Goal: Task Accomplishment & Management: Complete application form

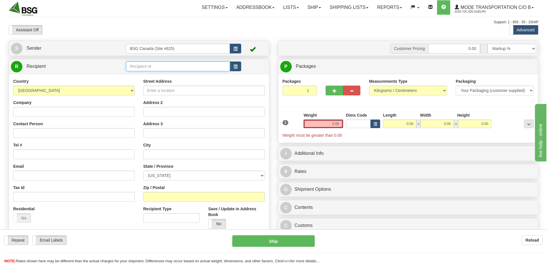
click at [156, 65] on input "text" at bounding box center [178, 66] width 104 height 10
type input "KING STREET BREWING CO"
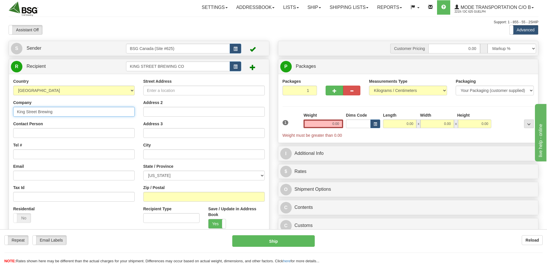
type input "King Street Brewing"
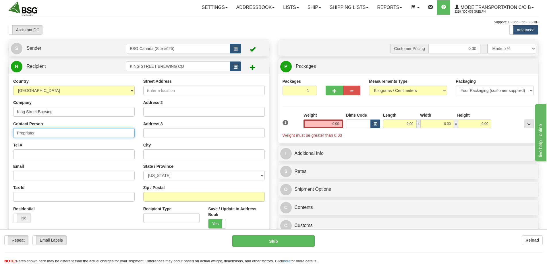
type input "Propriator"
type input "9999999999"
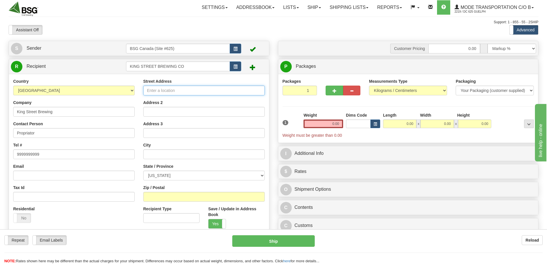
click at [188, 88] on input "Street Address" at bounding box center [204, 91] width 122 height 10
type input "*"
type input "[STREET_ADDRESS]"
type input "Anchorage"
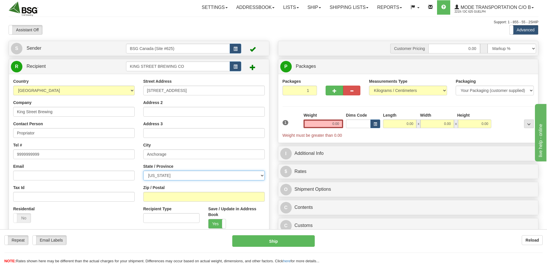
select select "AK"
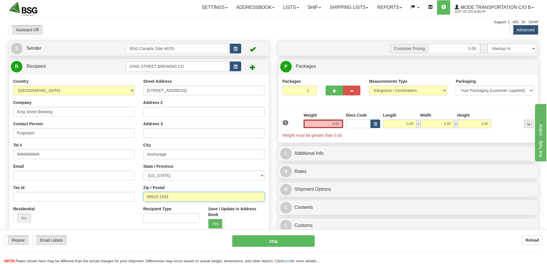
type input "99515-1924"
click at [300, 90] on input "1" at bounding box center [300, 91] width 35 height 10
type input "2"
click at [329, 124] on div "Packages 2 1 Measurements Type" at bounding box center [409, 108] width 252 height 60
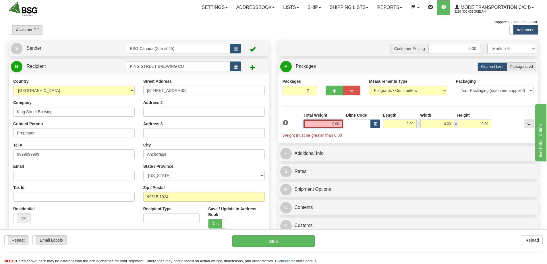
click at [329, 123] on input "0.00" at bounding box center [324, 124] width 40 height 9
click at [329, 123] on input "text" at bounding box center [324, 124] width 40 height 9
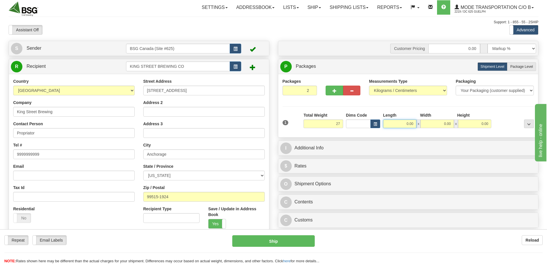
type input "27.00"
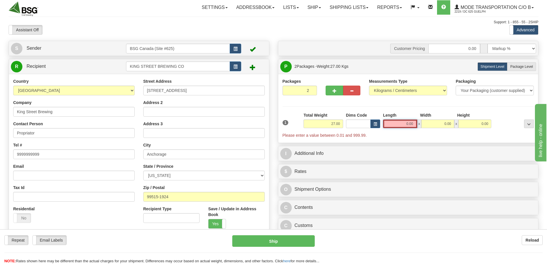
click at [399, 122] on input "0.00" at bounding box center [400, 124] width 34 height 9
click at [399, 122] on input "Length" at bounding box center [400, 124] width 34 height 9
type input "0.00"
click at [411, 123] on input "0.00" at bounding box center [400, 124] width 34 height 9
click at [411, 123] on input "Length" at bounding box center [400, 124] width 34 height 9
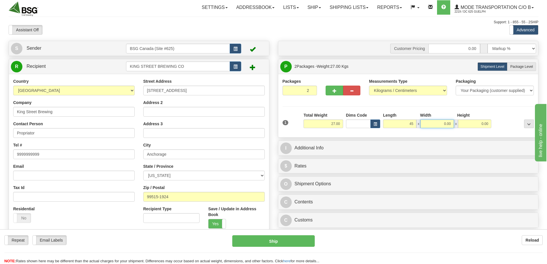
type input "45.00"
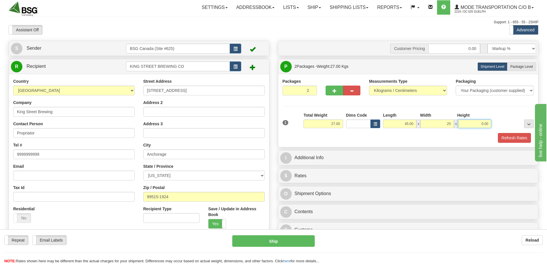
type input "25.00"
type input "15.00"
click at [502, 134] on button "Refresh Rates" at bounding box center [514, 138] width 33 height 10
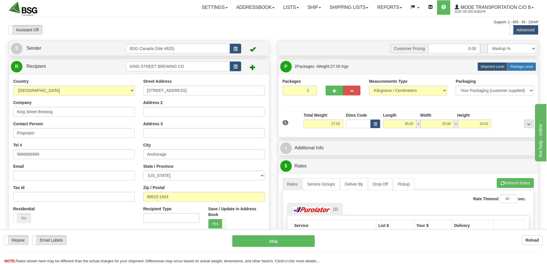
click at [524, 62] on label "Package Level Pack.." at bounding box center [521, 66] width 29 height 9
radio input "true"
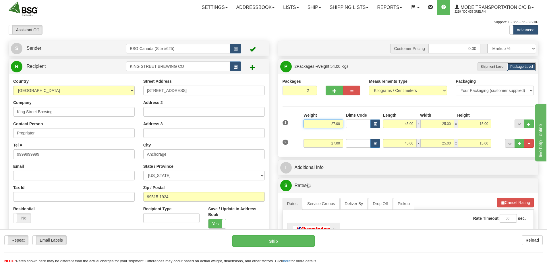
click at [337, 122] on input "27.00" at bounding box center [324, 124] width 40 height 9
type input "21.00"
click at [331, 142] on input "27.00" at bounding box center [324, 143] width 40 height 9
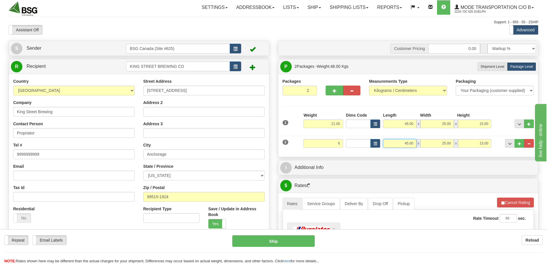
type input "6.00"
click at [409, 144] on input "45.00" at bounding box center [399, 143] width 33 height 9
type input "25.00"
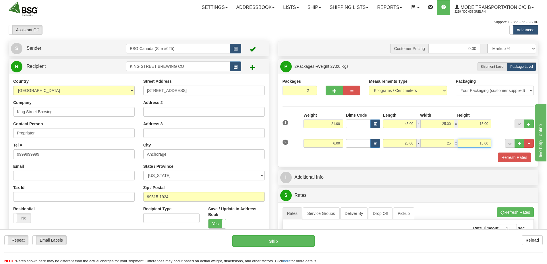
type input "25.00"
click at [515, 158] on button "Refresh Rates" at bounding box center [514, 158] width 33 height 10
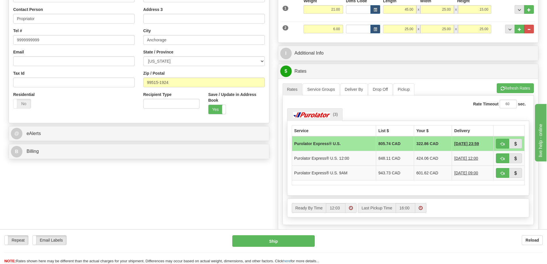
scroll to position [115, 0]
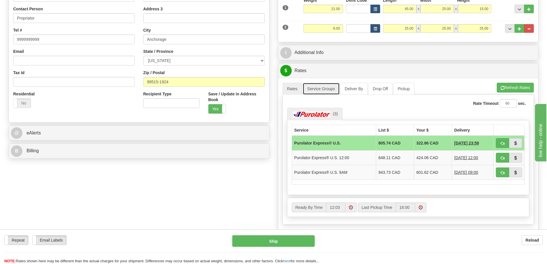
click at [316, 84] on link "Service Groups" at bounding box center [321, 89] width 37 height 12
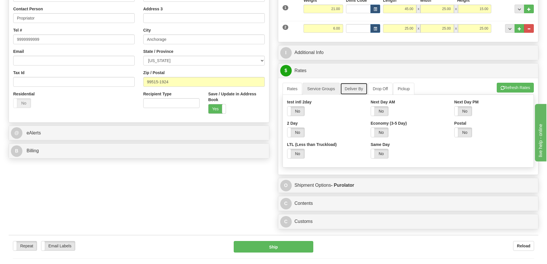
click at [352, 90] on link "Deliver By" at bounding box center [354, 89] width 28 height 12
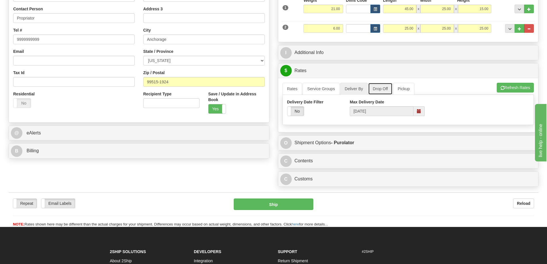
click at [379, 87] on link "Drop Off" at bounding box center [380, 89] width 24 height 12
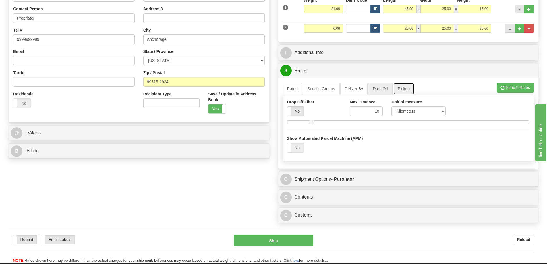
click at [407, 88] on link "Pickup" at bounding box center [403, 89] width 21 height 12
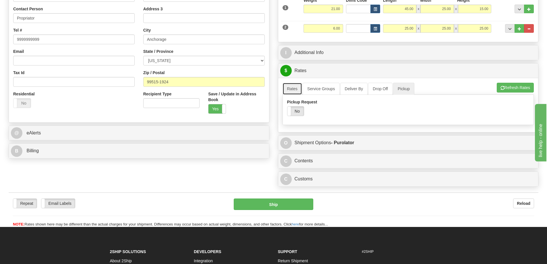
click at [293, 87] on link "Rates" at bounding box center [293, 89] width 20 height 12
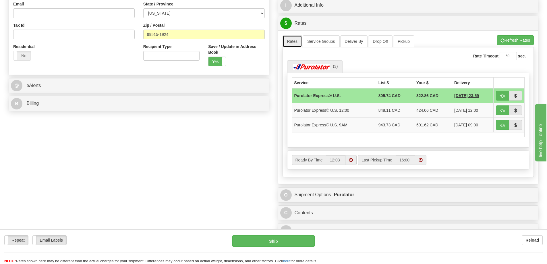
scroll to position [172, 0]
